Goal: Transaction & Acquisition: Register for event/course

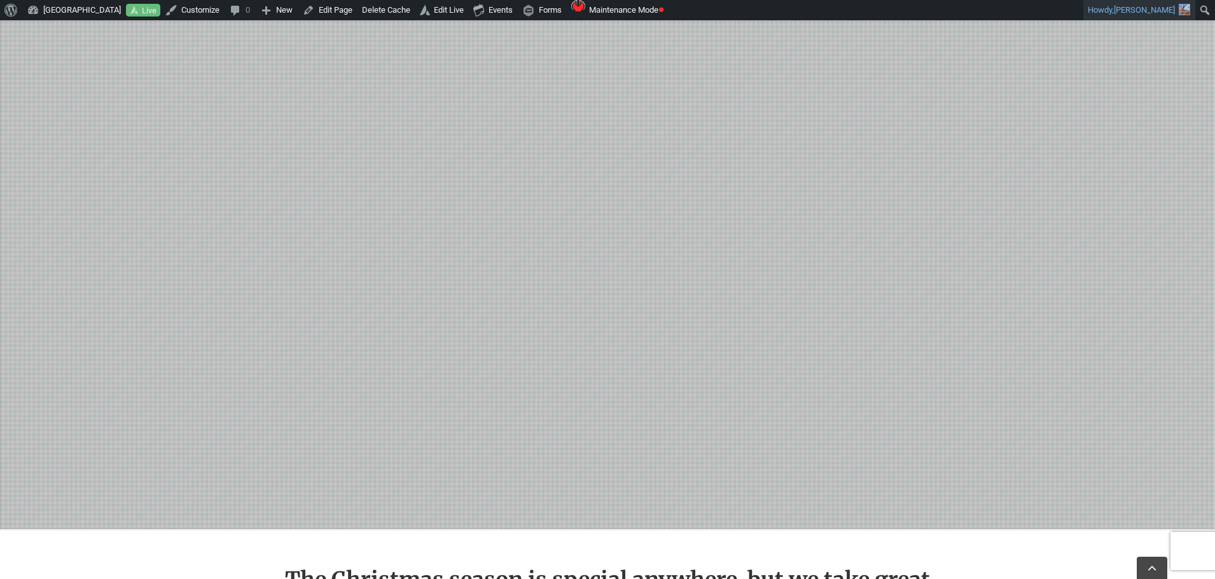
scroll to position [1272, 0]
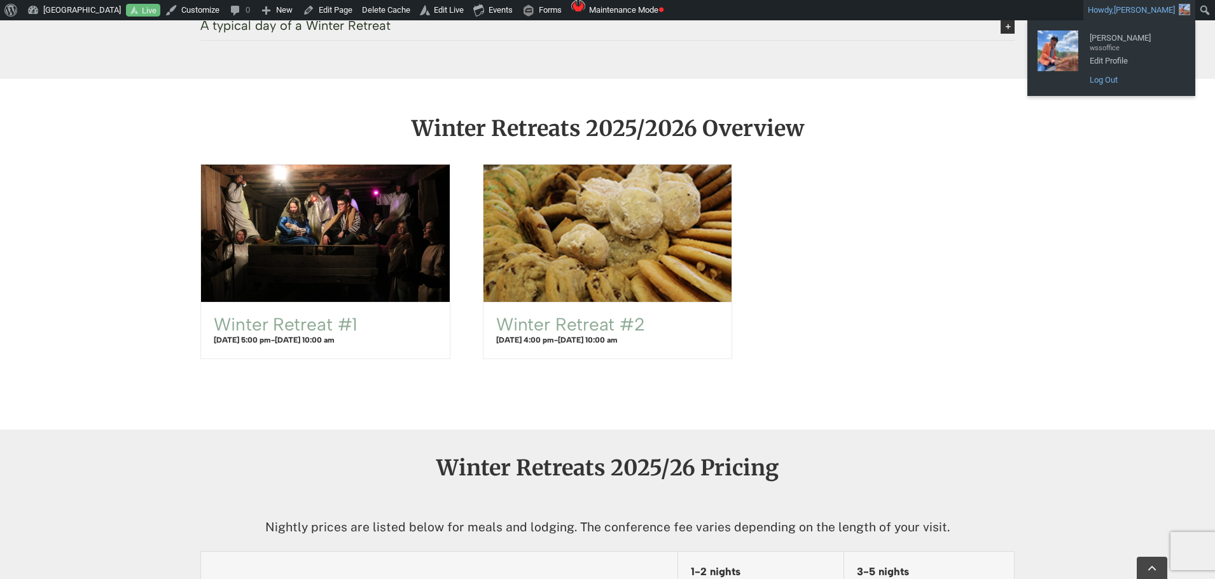
click at [1094, 78] on link "Log Out" at bounding box center [1134, 80] width 102 height 17
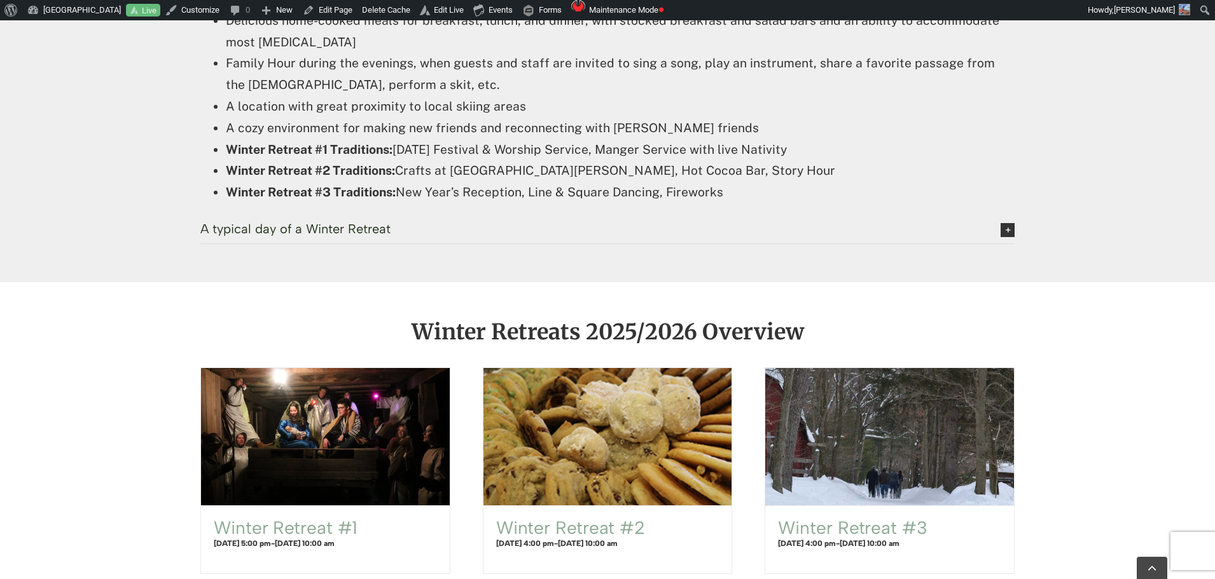
scroll to position [1081, 0]
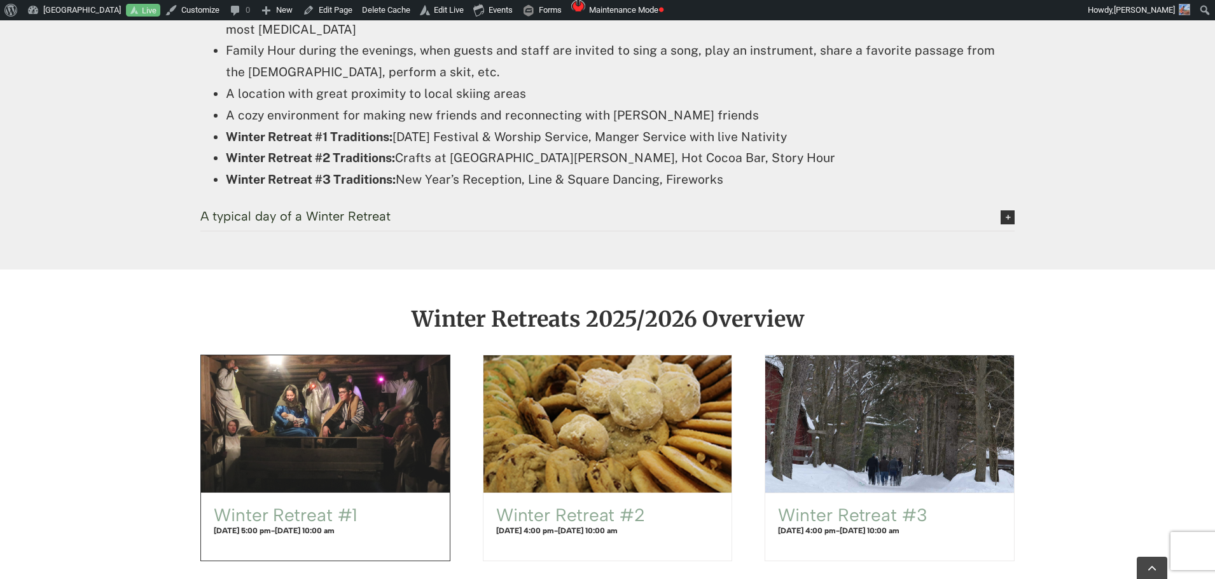
click at [349, 425] on span "Winter Retreat #1" at bounding box center [324, 424] width 273 height 151
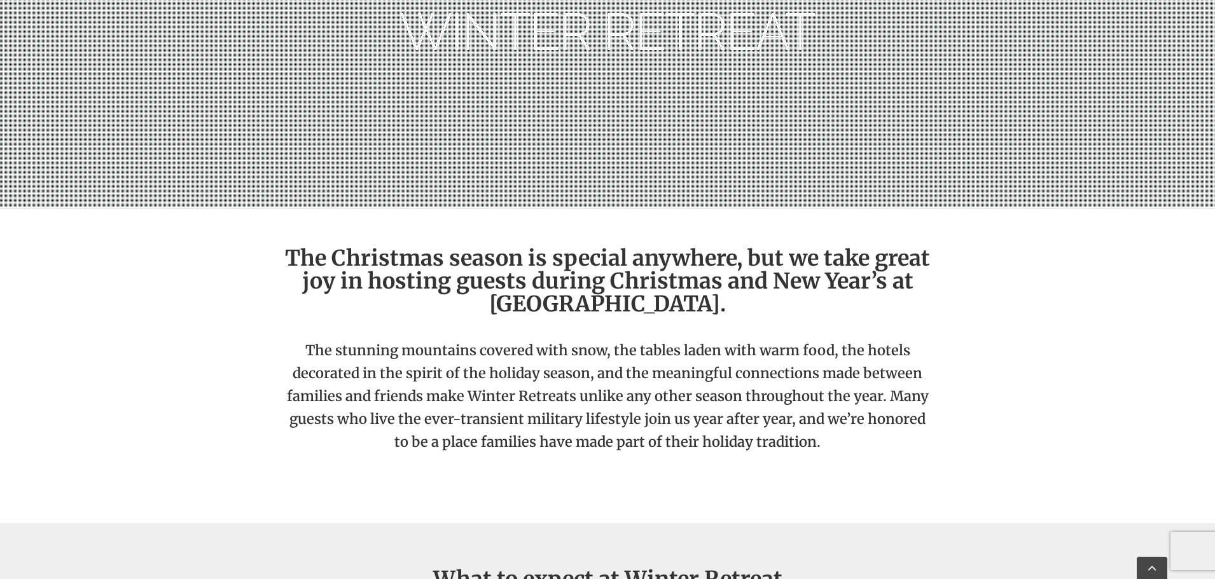
scroll to position [127, 0]
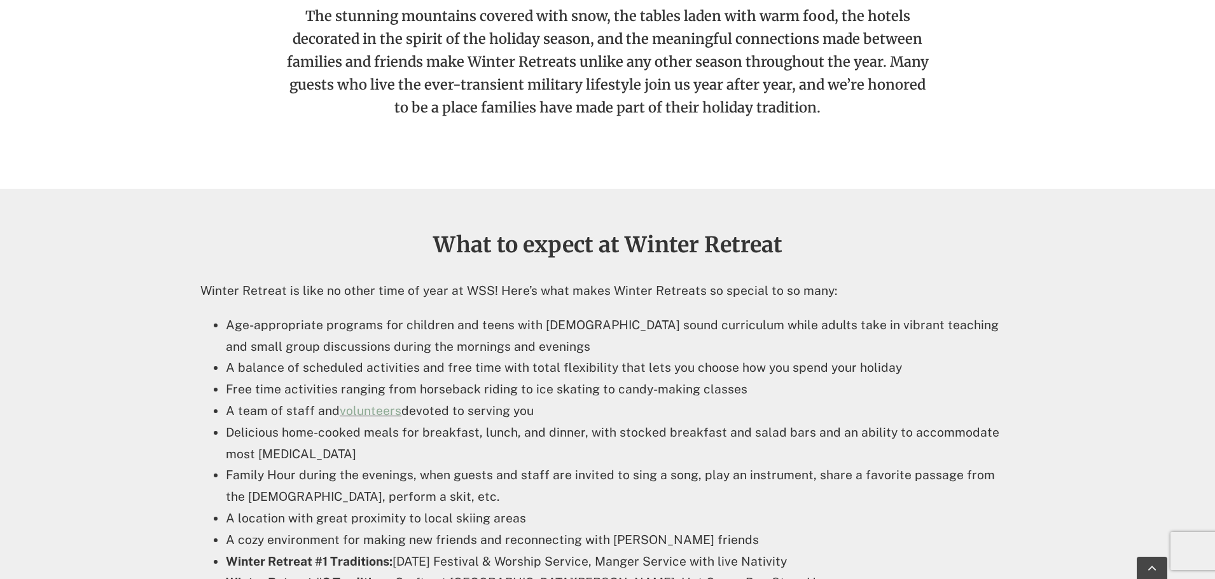
scroll to position [382, 0]
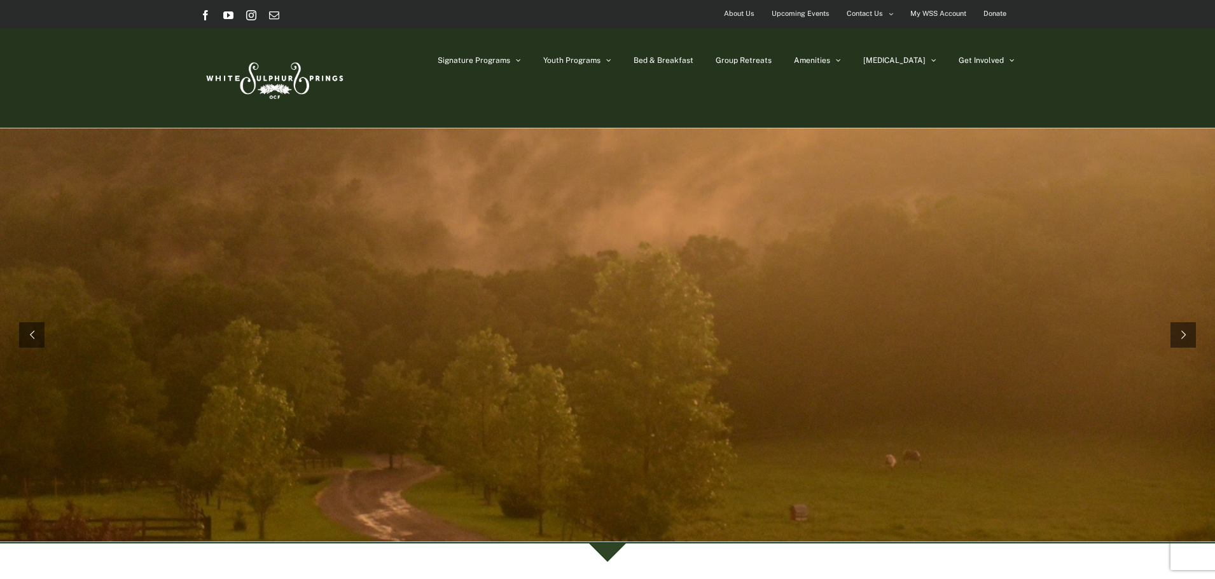
click at [282, 76] on img at bounding box center [273, 78] width 146 height 60
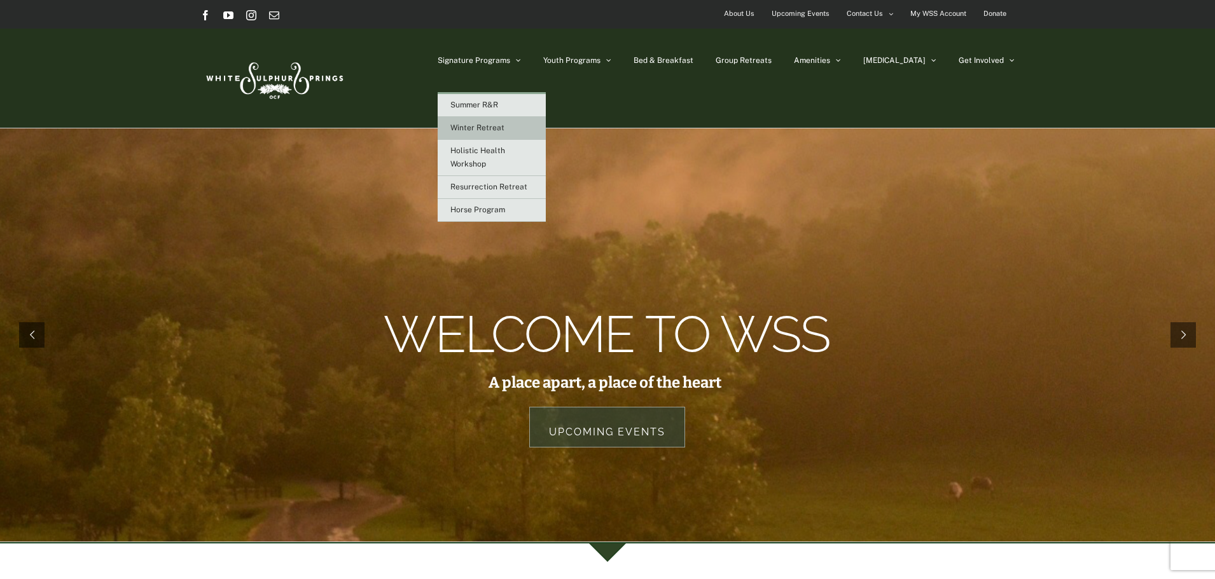
click at [528, 121] on link "Winter Retreat" at bounding box center [492, 128] width 108 height 23
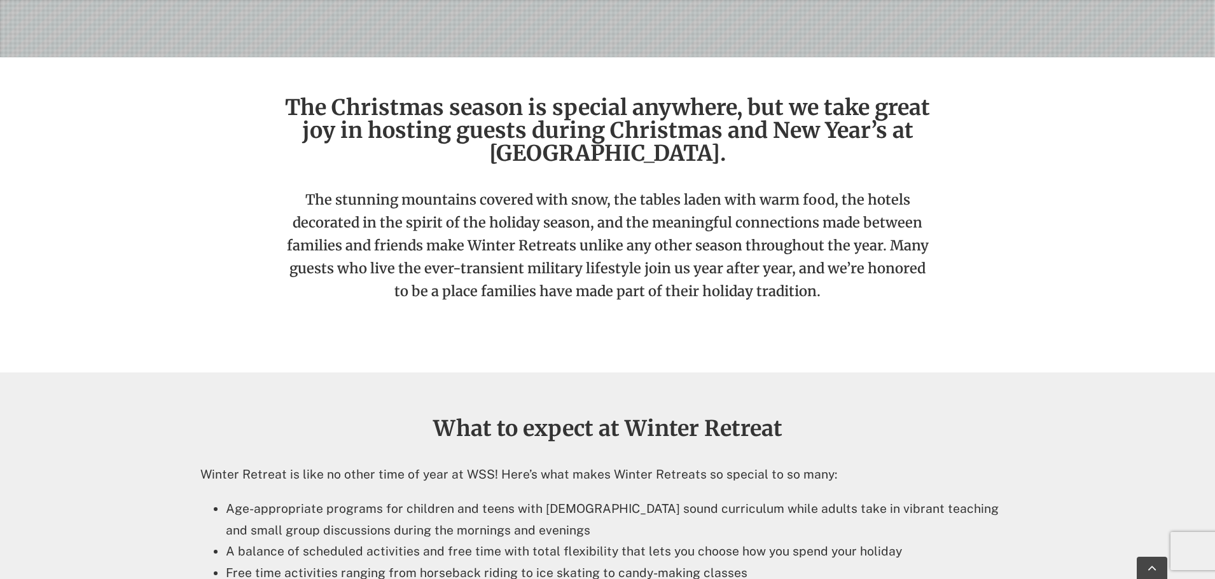
scroll to position [445, 0]
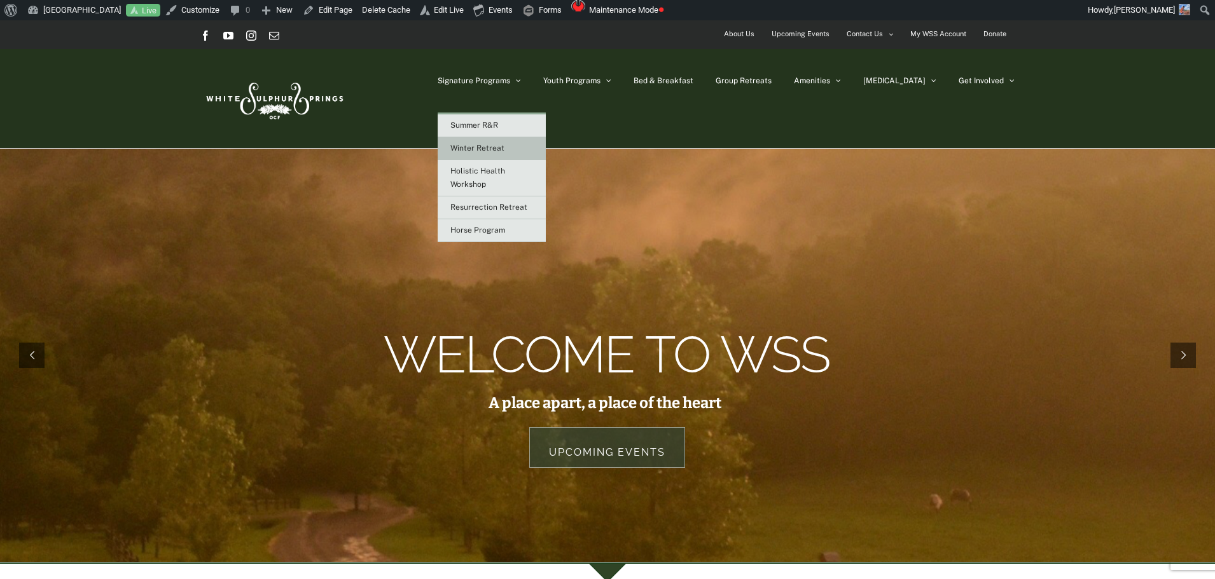
click at [504, 144] on span "Winter Retreat" at bounding box center [477, 148] width 54 height 9
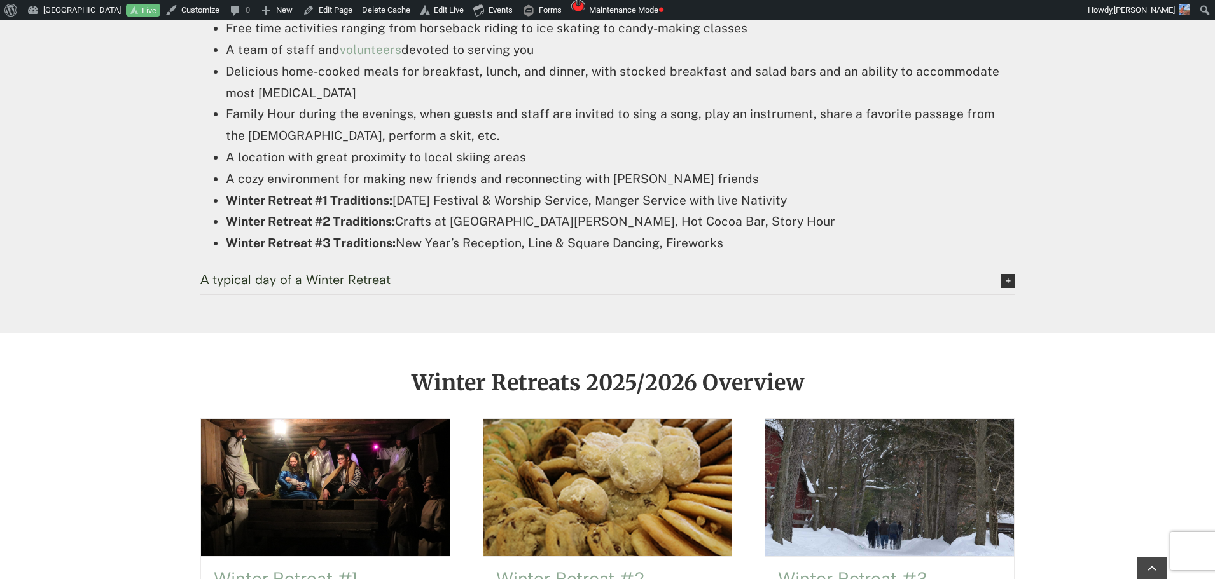
scroll to position [1208, 0]
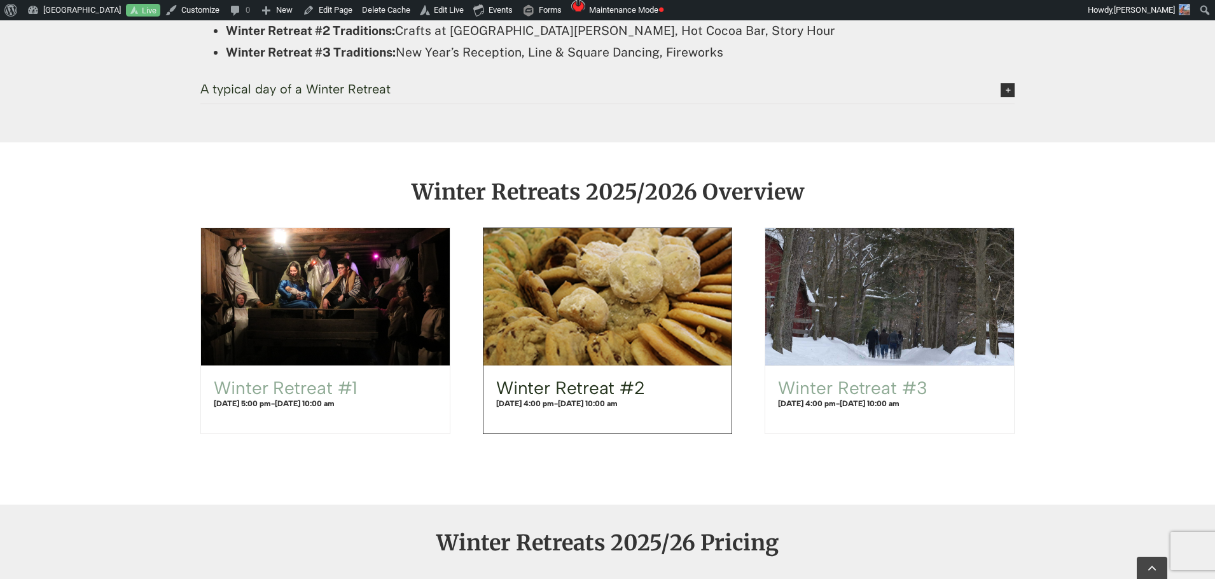
click at [586, 391] on link "Winter Retreat #2" at bounding box center [570, 388] width 149 height 22
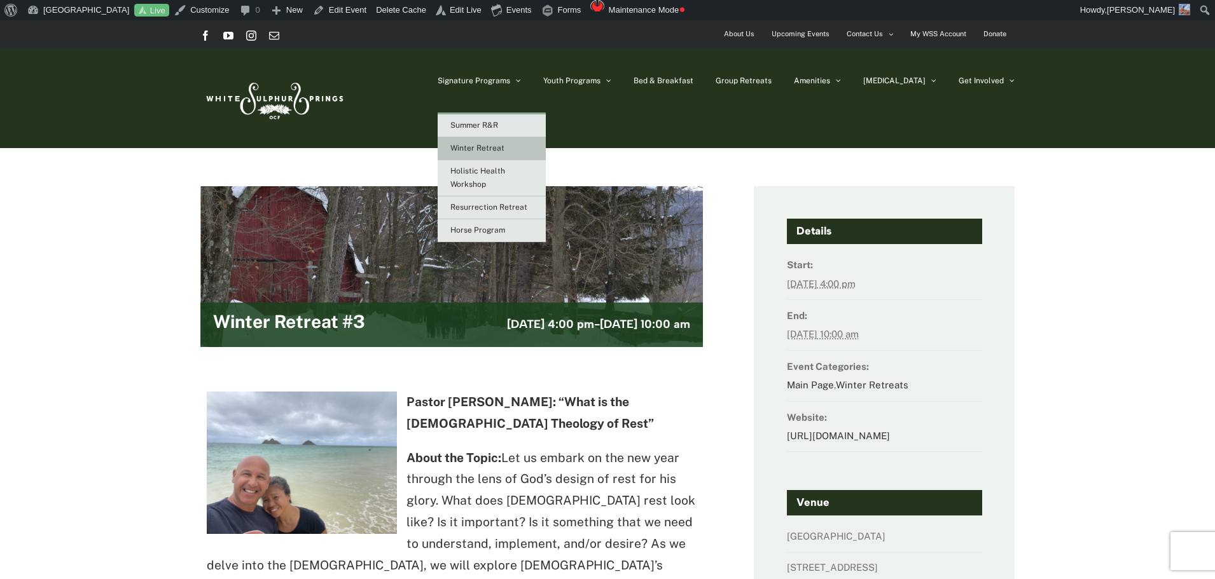
click at [530, 142] on link "Winter Retreat" at bounding box center [492, 148] width 108 height 23
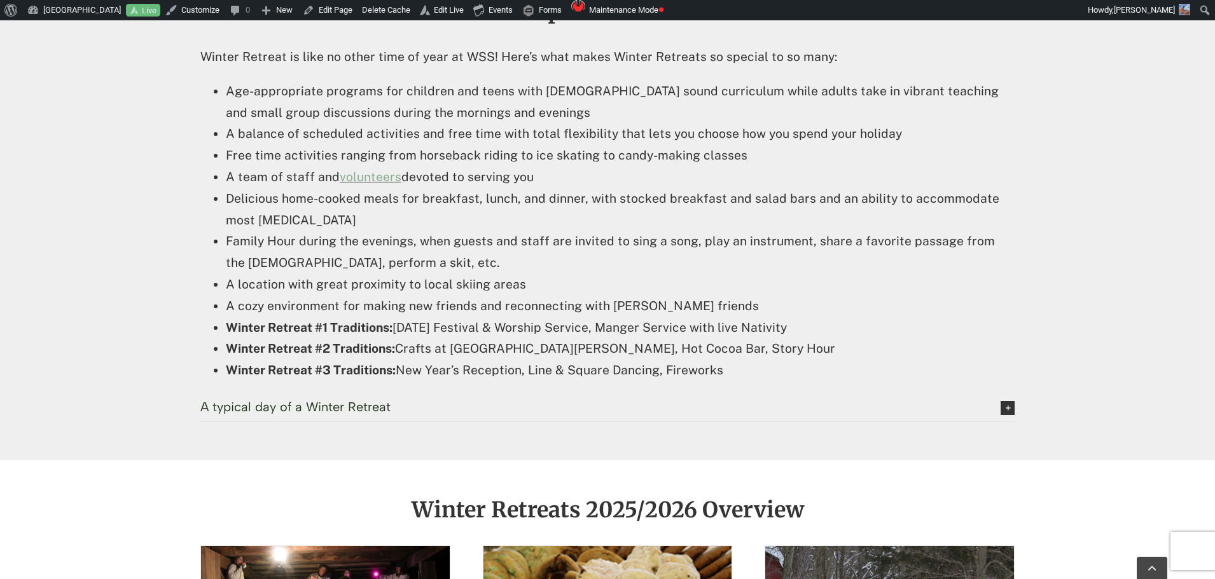
scroll to position [1145, 0]
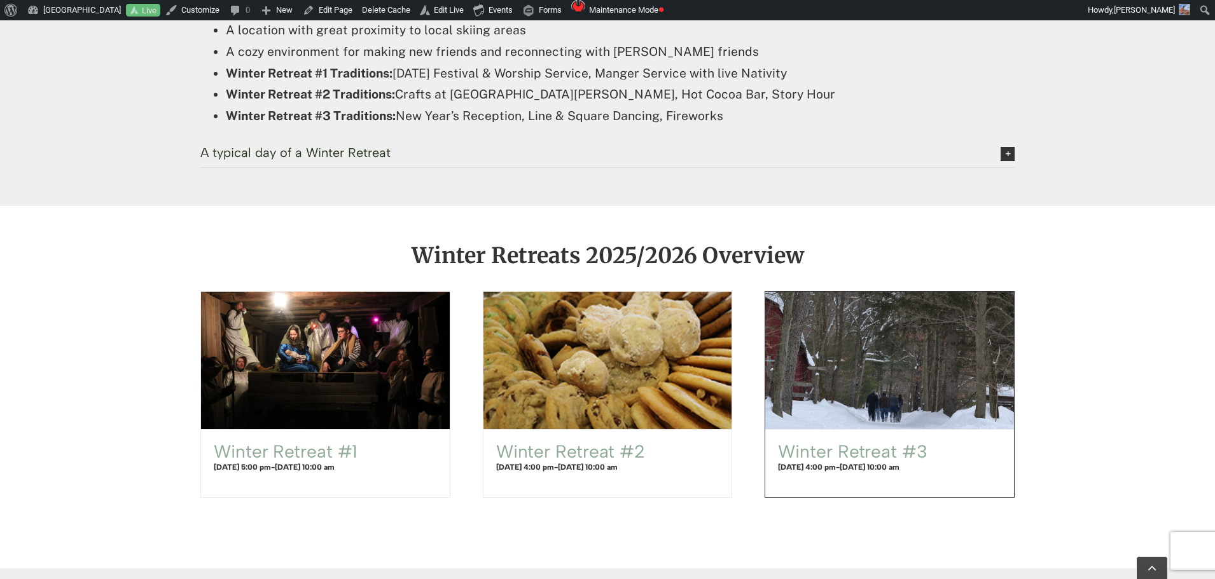
click at [875, 438] on div "Winter Retreat #3 December 30, 2025 @ 4:00 pm - January 2, 2026 @ 10:00 am" at bounding box center [889, 463] width 249 height 67
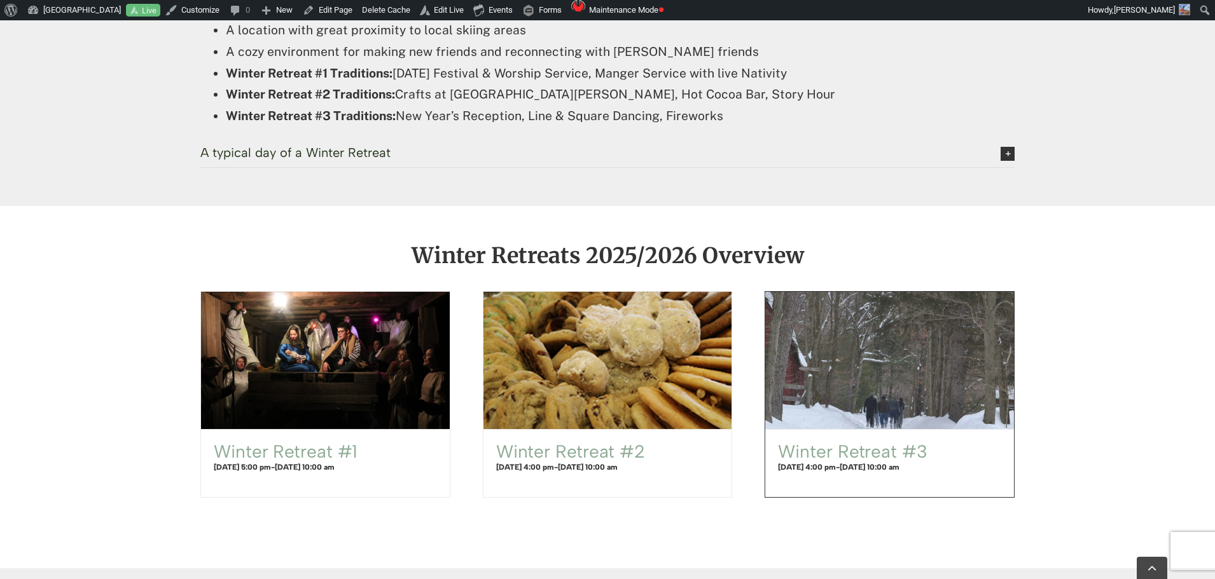
click at [873, 422] on span "Winter Retreat #3" at bounding box center [889, 360] width 273 height 151
